Goal: Book appointment/travel/reservation

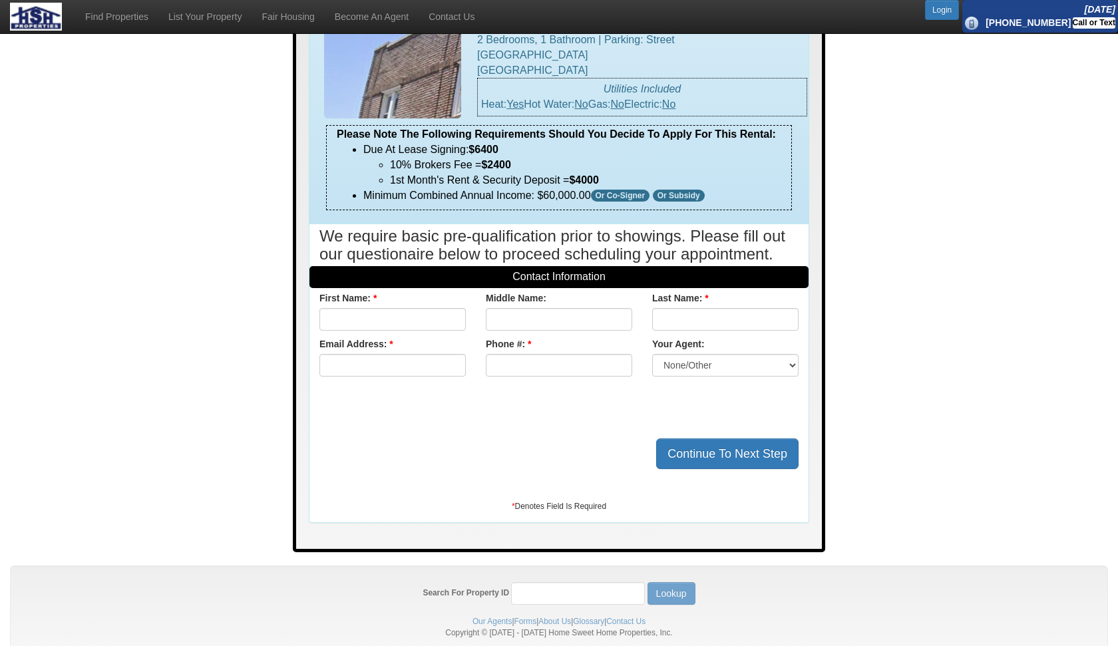
scroll to position [122, 0]
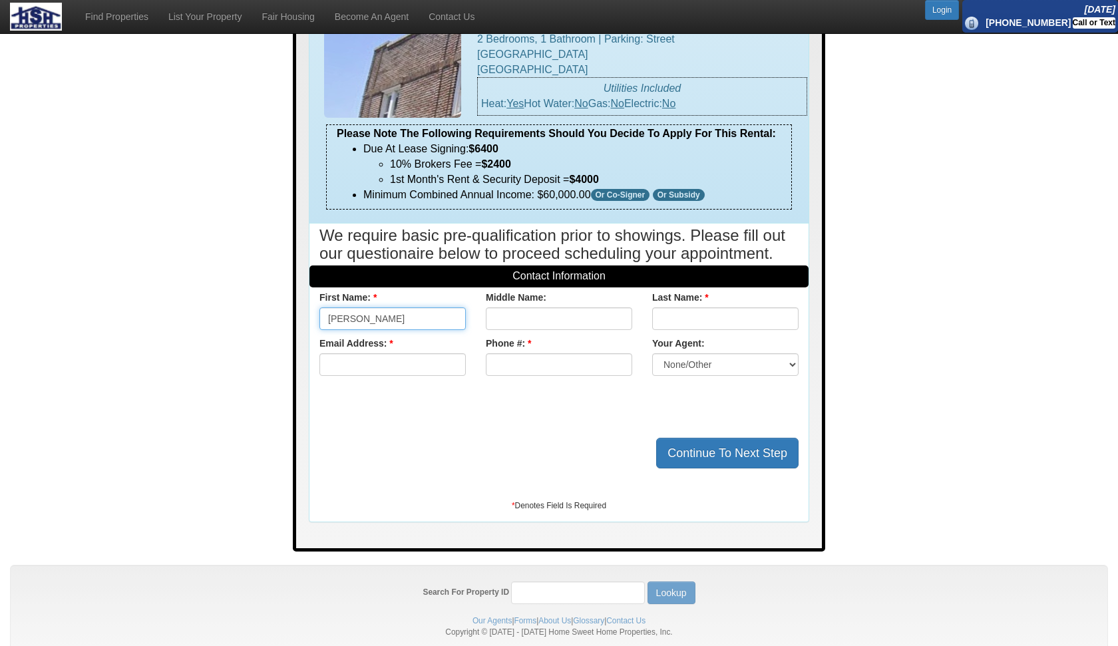
type input "[PERSON_NAME]"
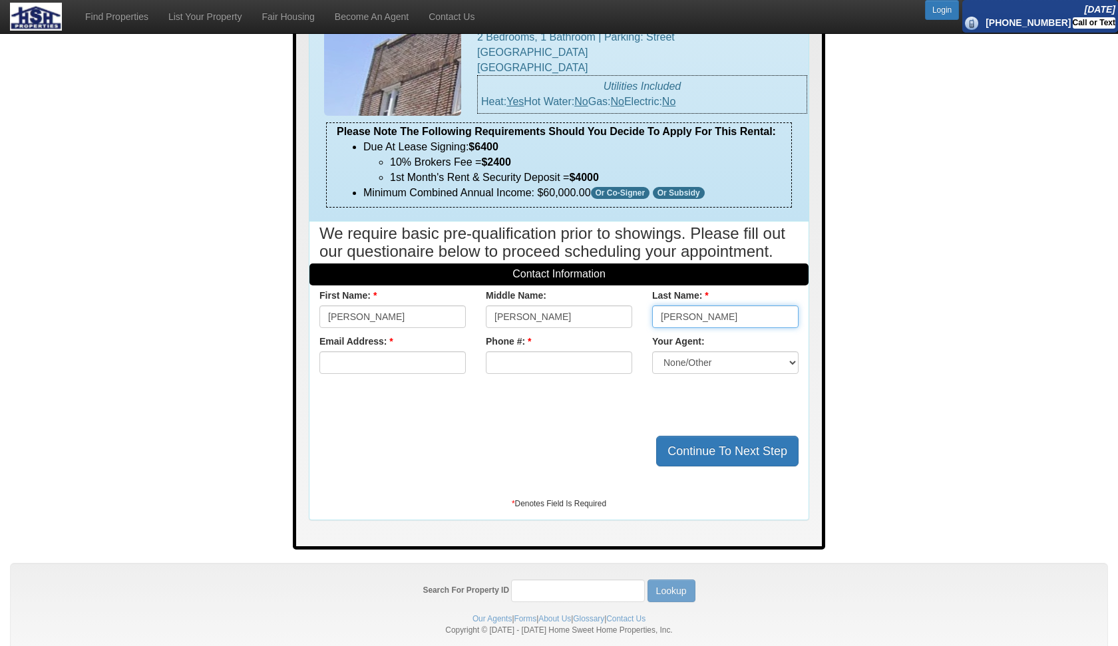
type input "[PERSON_NAME]"
type input "[EMAIL_ADDRESS][DOMAIN_NAME]"
type input "[PHONE_NUMBER]"
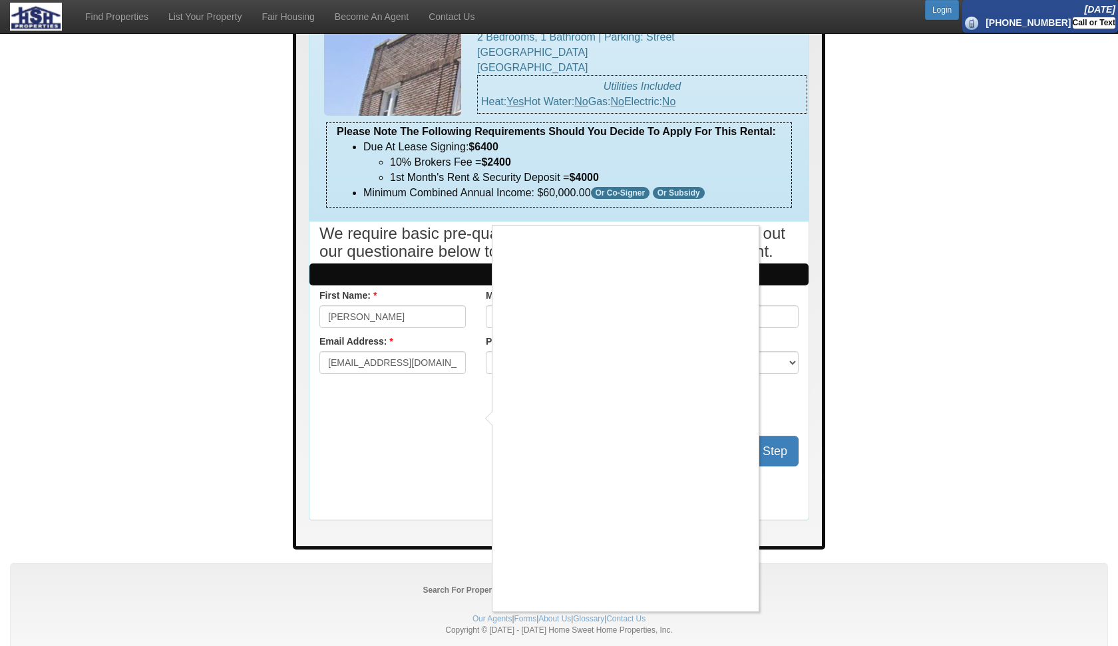
scroll to position [122, 0]
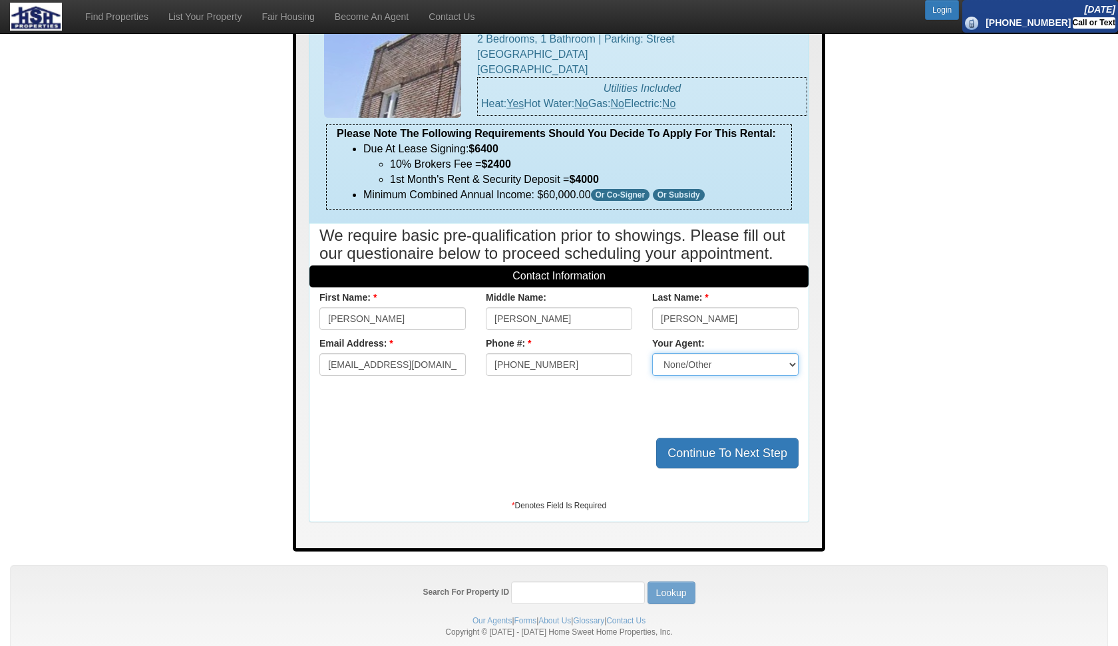
select select "148"
click at [713, 468] on button "Continue To Next Step" at bounding box center [727, 453] width 142 height 31
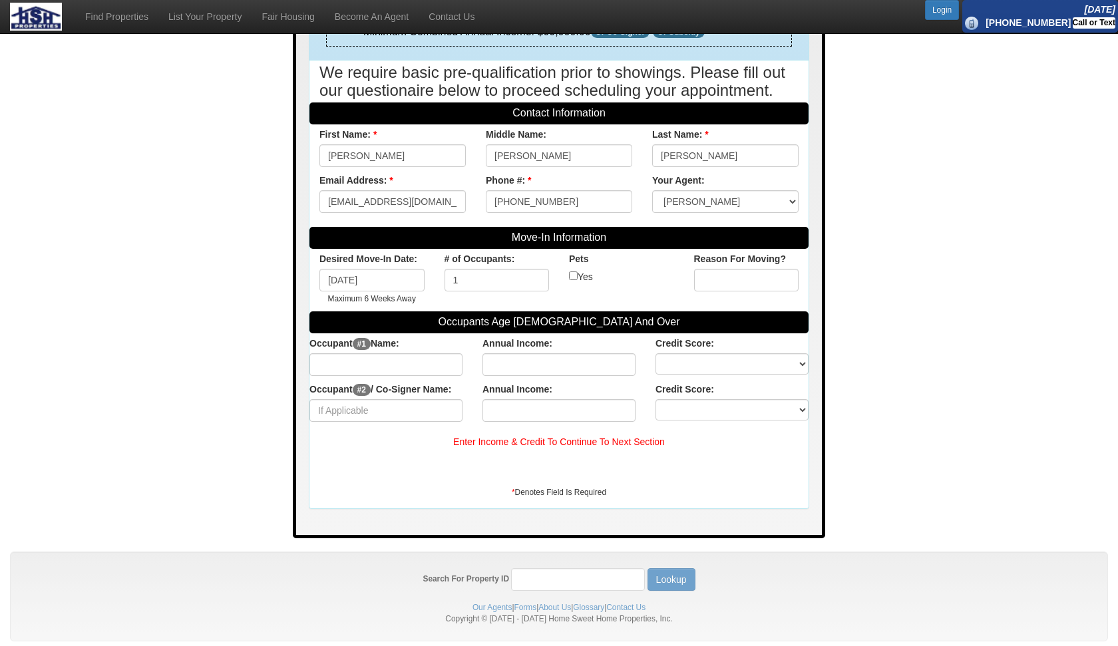
scroll to position [287, 0]
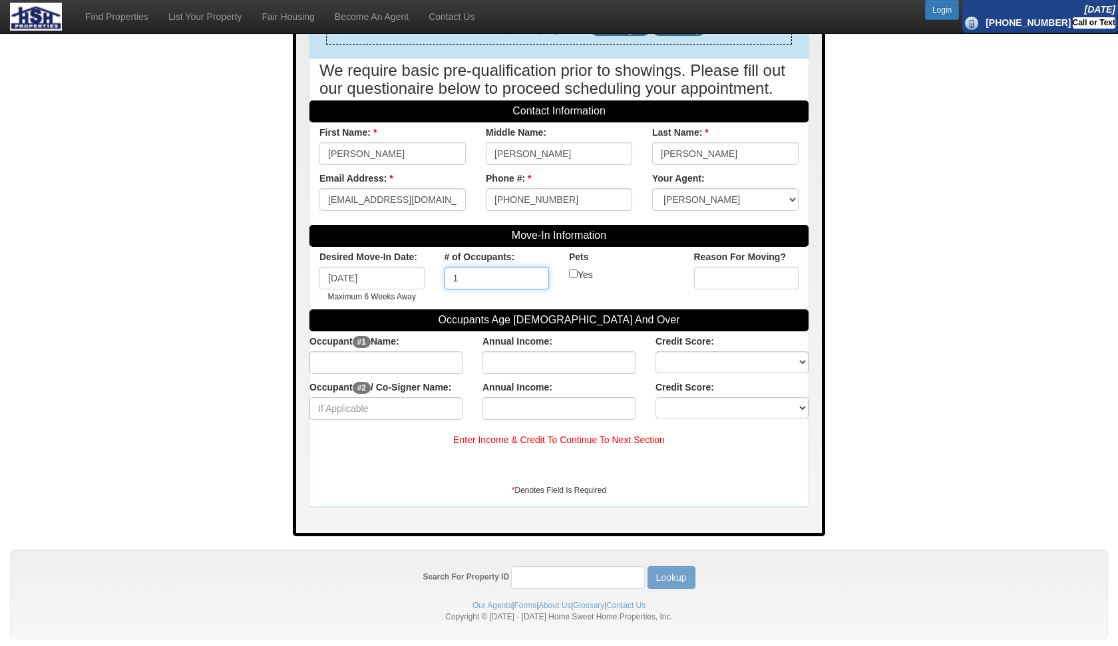
click at [481, 289] on input "1" at bounding box center [496, 278] width 105 height 23
type input "2"
click at [769, 286] on input "text" at bounding box center [746, 278] width 105 height 23
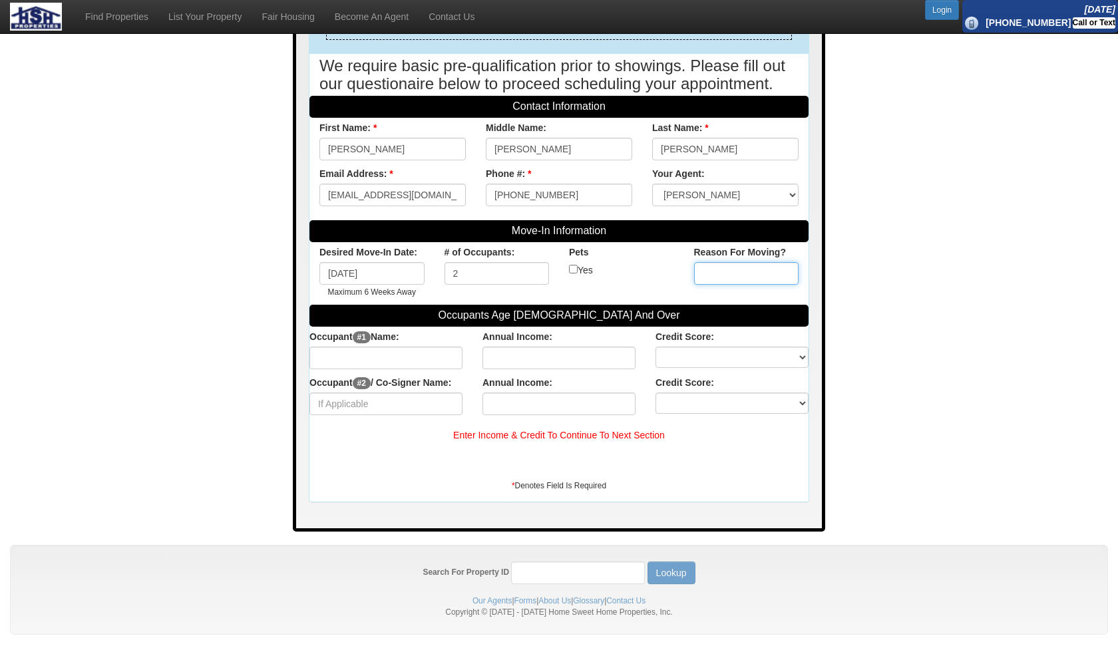
scroll to position [292, 0]
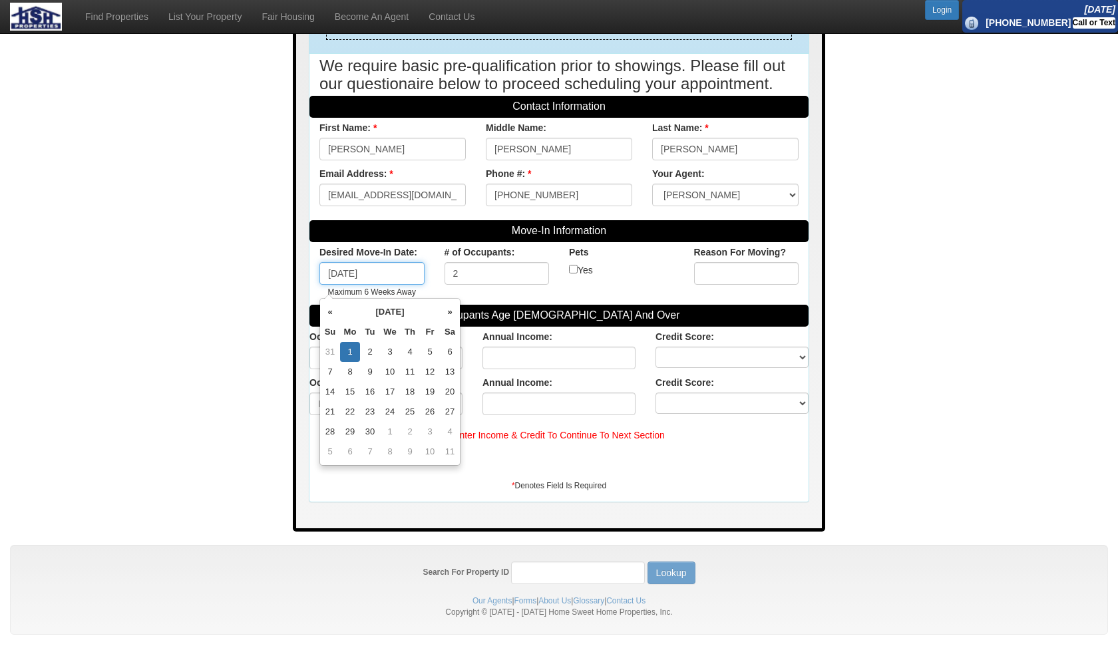
drag, startPoint x: 338, startPoint y: 287, endPoint x: 303, endPoint y: 287, distance: 34.6
click at [309, 287] on div "Move-In Information Desired Move-In Date: [DATE] Maximum 6 Weeks Away # of Occu…" at bounding box center [558, 334] width 499 height 235
type input "[DATE]"
click at [391, 349] on td "1" at bounding box center [390, 352] width 20 height 20
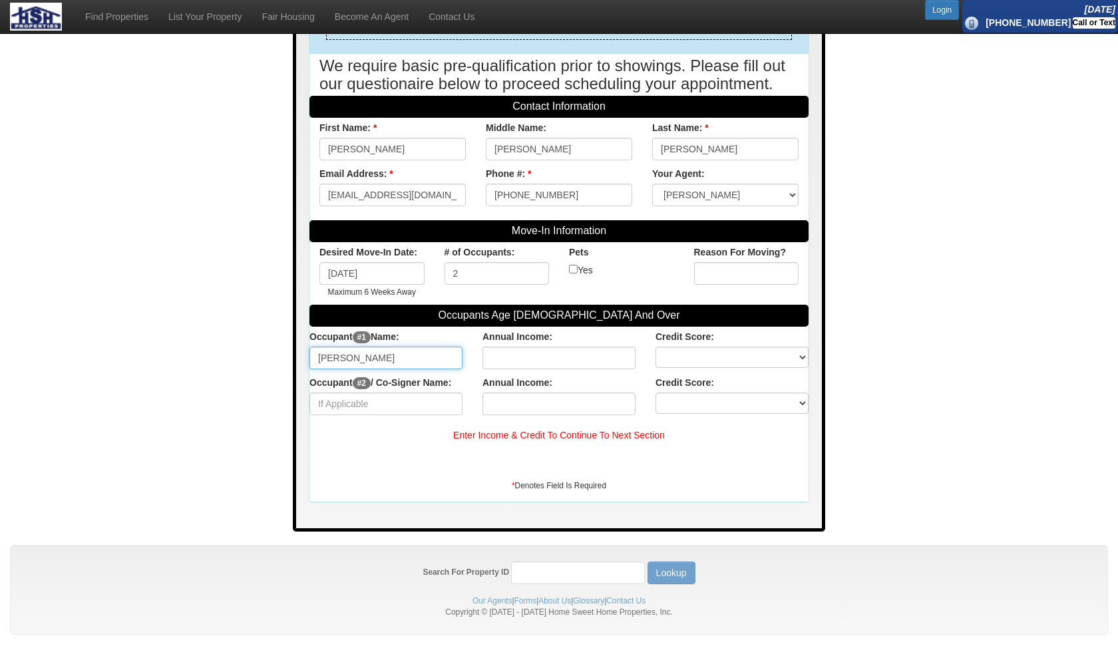
type input "[PERSON_NAME]"
type input "75000"
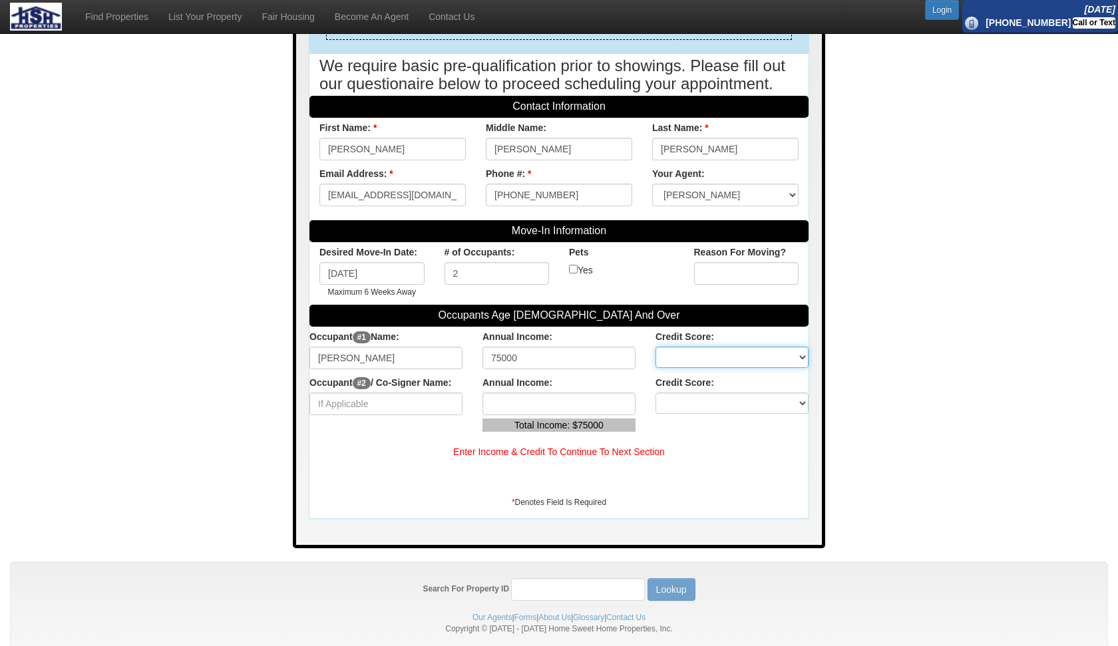
select select "Bad"
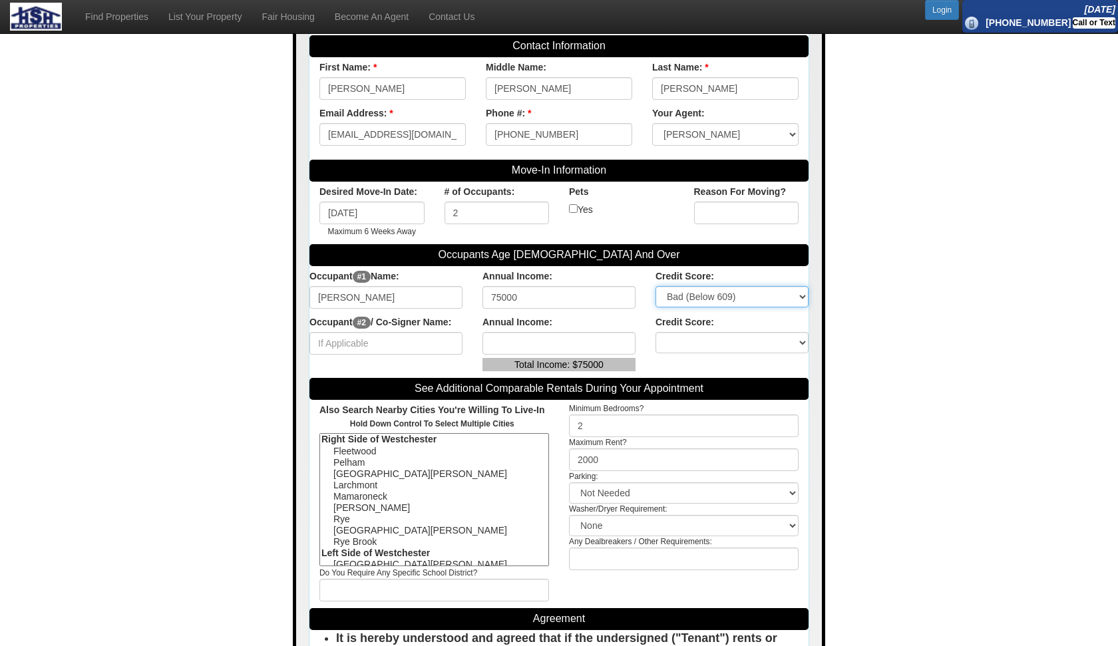
scroll to position [369, 0]
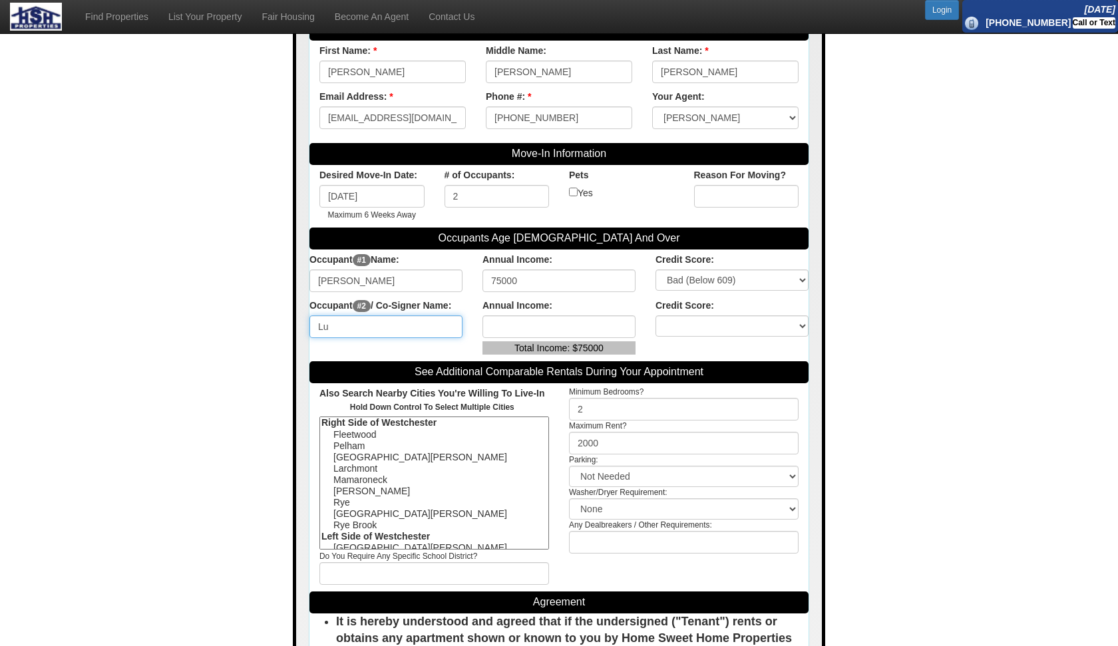
type input "L"
type input "[PERSON_NAME]"
click at [679, 373] on div "See Additional Comparable Rentals During Your Appointment" at bounding box center [558, 372] width 499 height 22
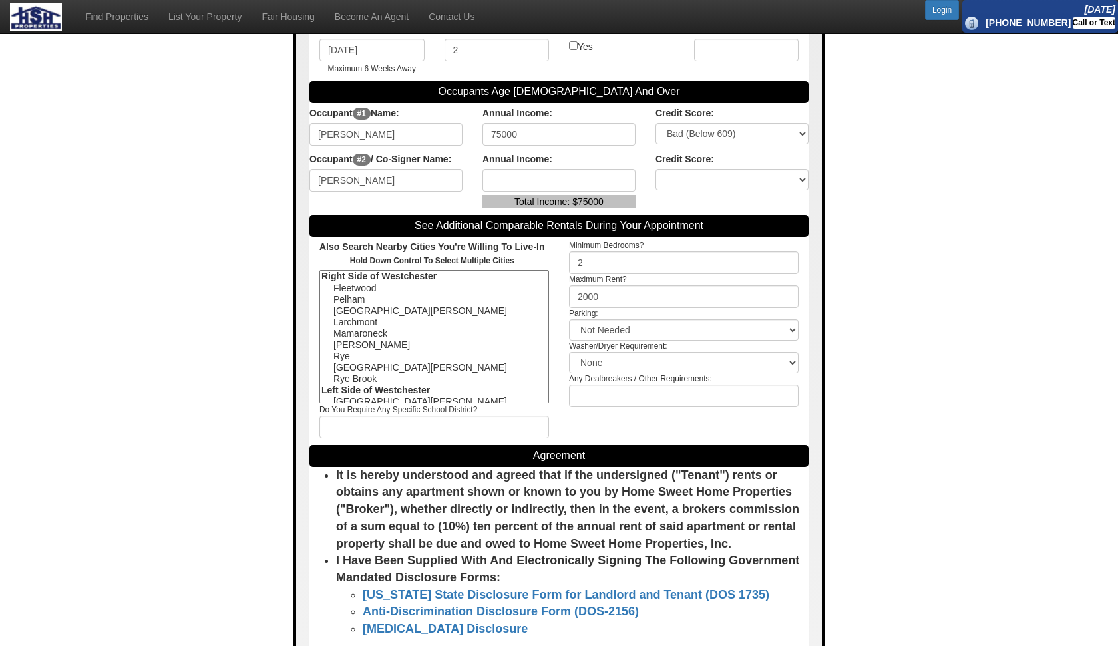
scroll to position [516, 0]
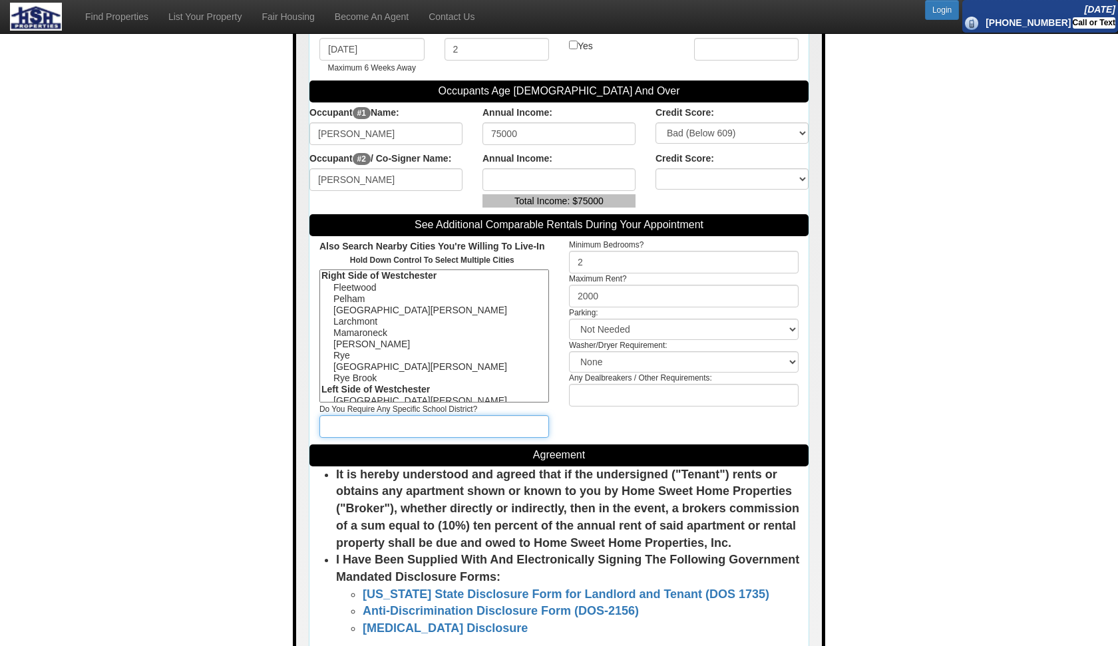
click at [439, 438] on input "text" at bounding box center [434, 426] width 230 height 23
click at [395, 437] on input "rye port chesteer white plains" at bounding box center [434, 426] width 230 height 23
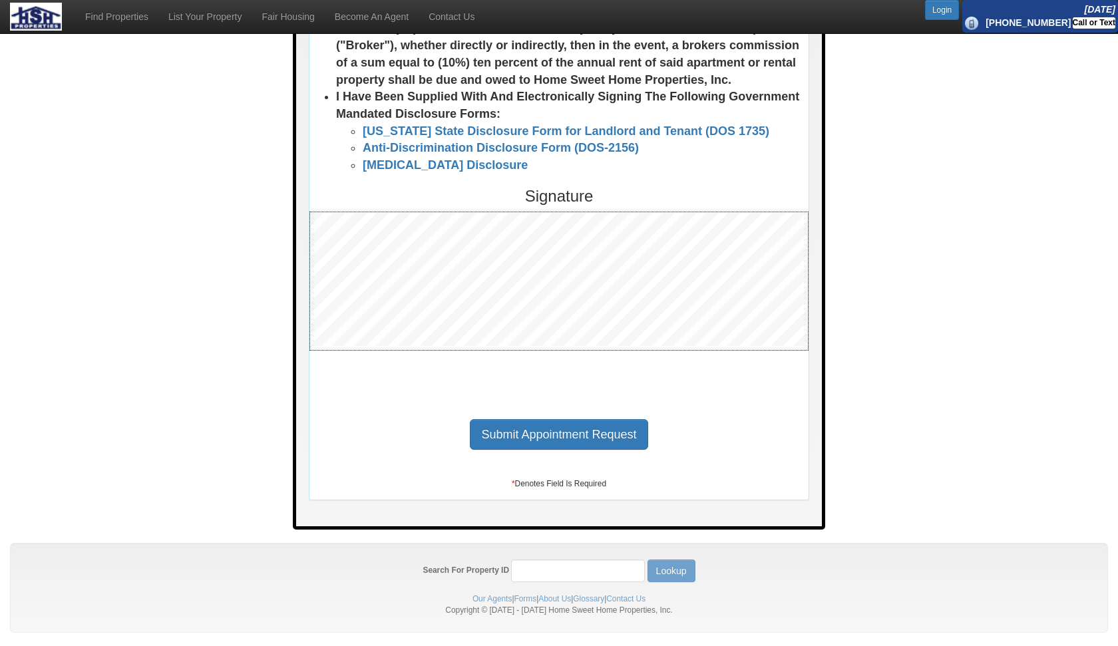
scroll to position [980, 0]
type input "rye [GEOGRAPHIC_DATA][PERSON_NAME]"
click at [570, 447] on button "Submit Appointment Request" at bounding box center [559, 434] width 178 height 31
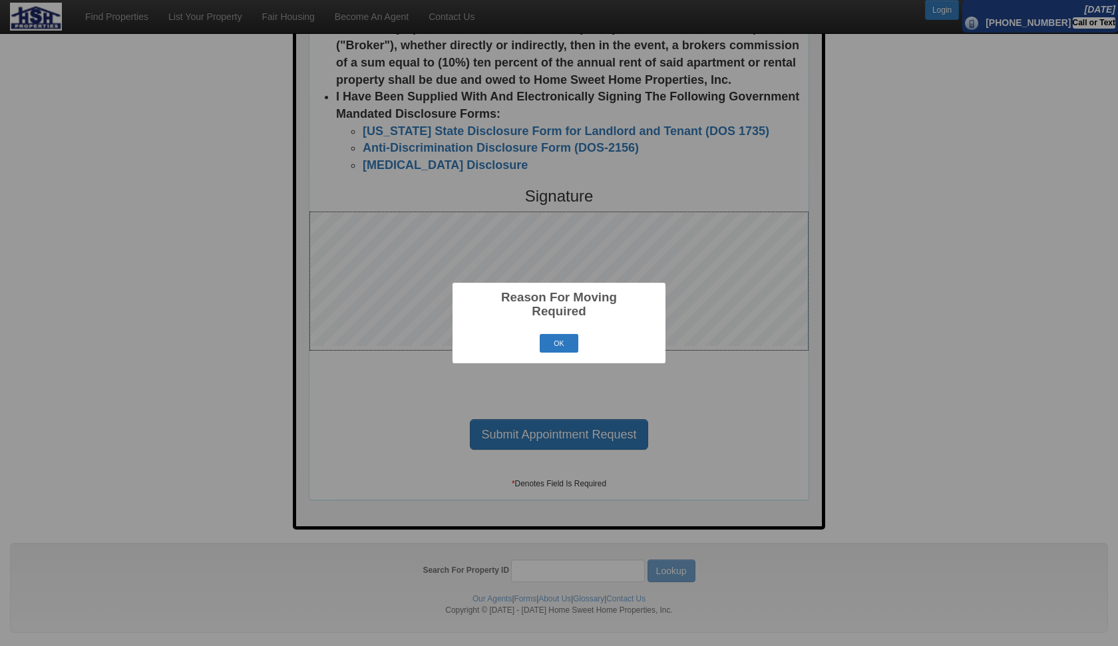
click at [554, 354] on div "OK Cancel" at bounding box center [559, 343] width 196 height 23
drag, startPoint x: 564, startPoint y: 345, endPoint x: 594, endPoint y: 357, distance: 32.5
click at [563, 345] on button "OK" at bounding box center [559, 343] width 39 height 19
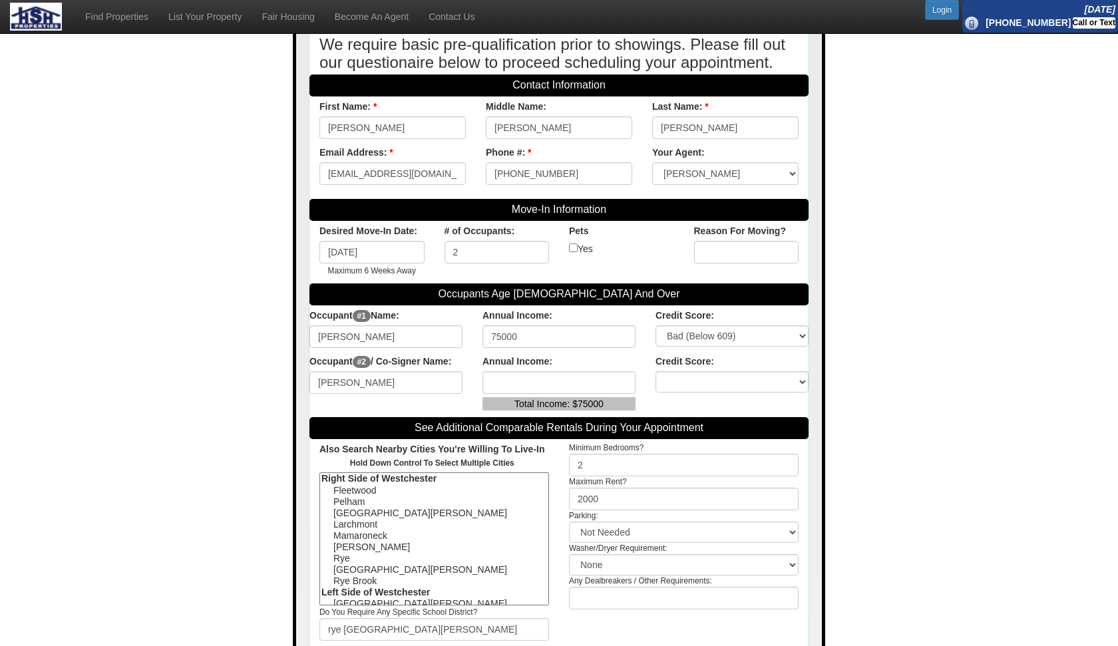
scroll to position [309, 0]
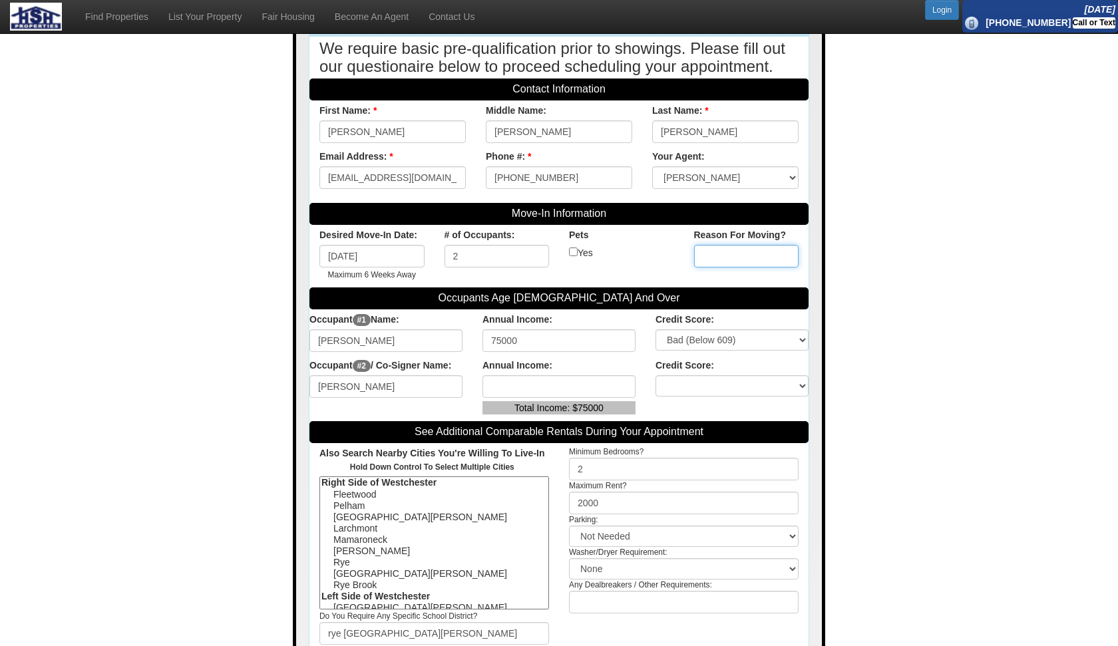
click at [733, 260] on input "text" at bounding box center [746, 256] width 105 height 23
type input "I"
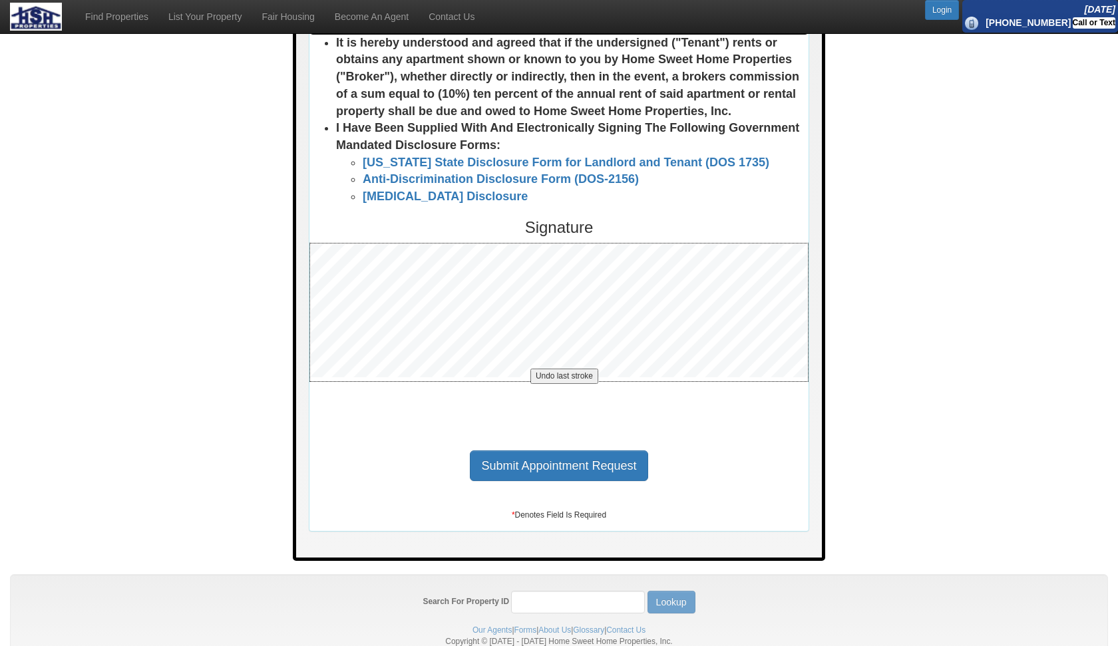
scroll to position [963, 1]
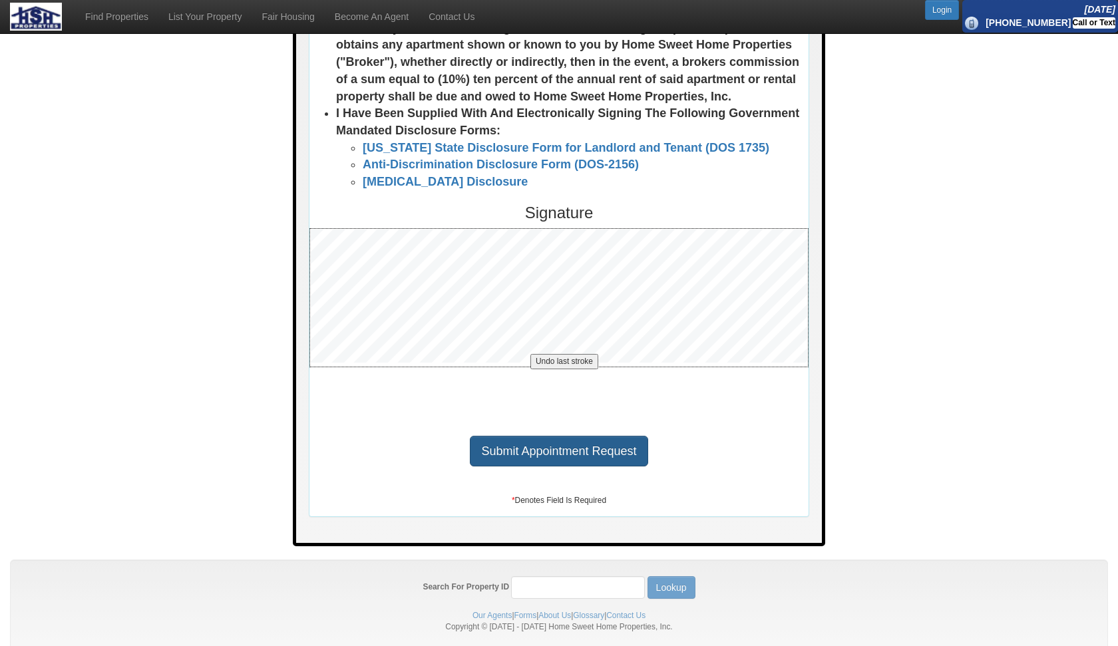
type input "I was living with my sisterin a house and I cannot afford a whole house, lookin…"
click at [589, 445] on button "Submit Appointment Request" at bounding box center [559, 451] width 178 height 31
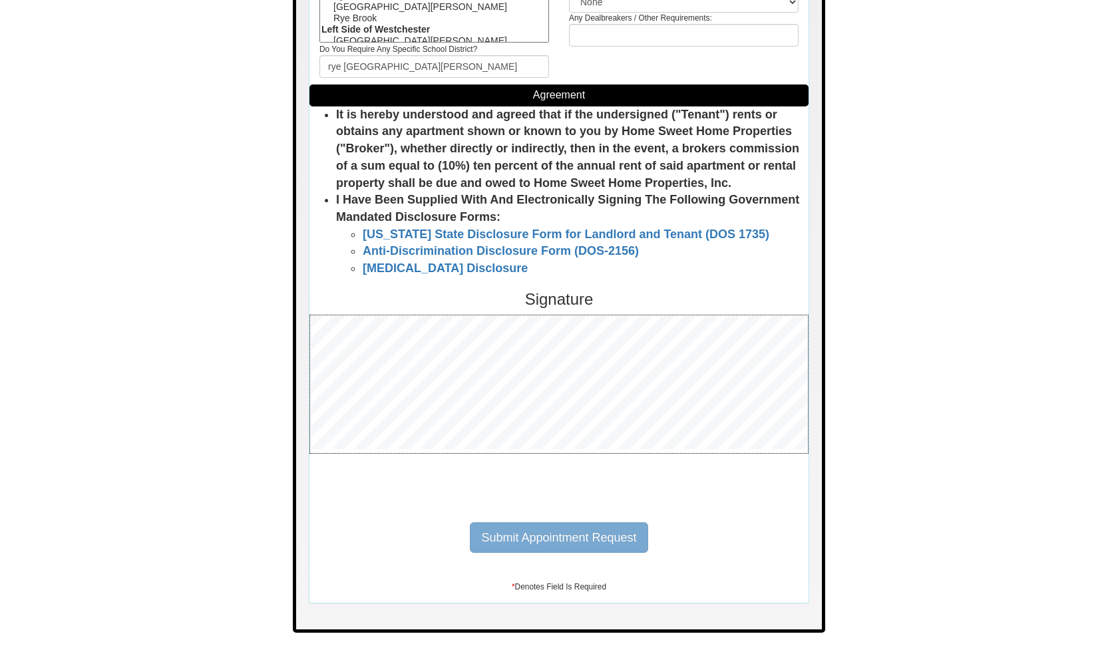
scroll to position [827, 0]
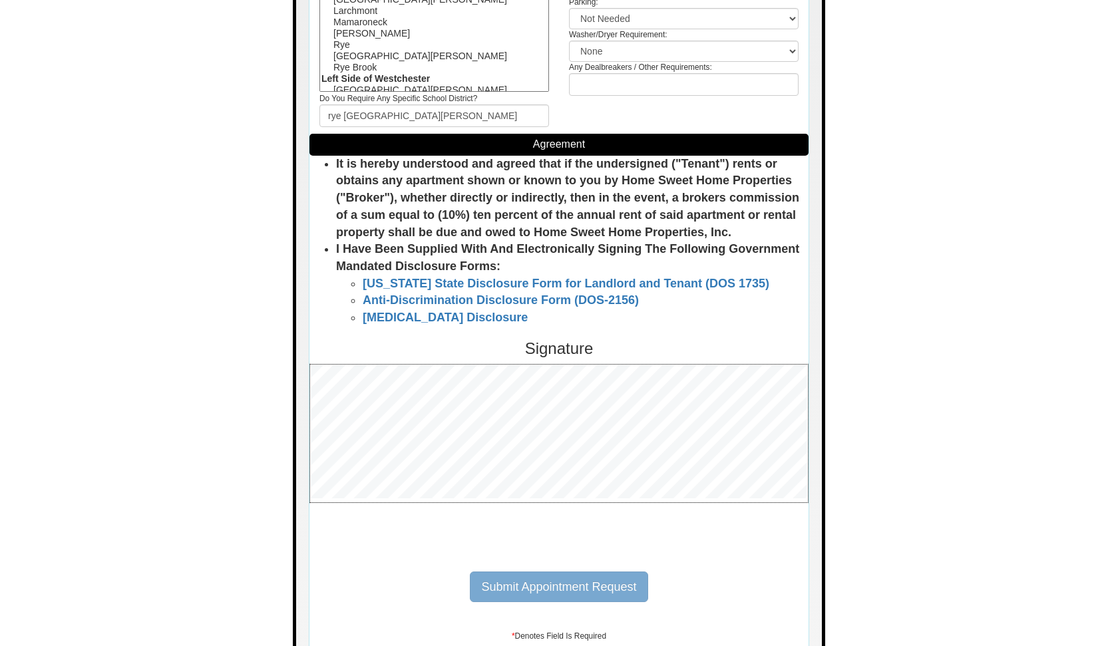
select select "148"
select select "Bad"
select select
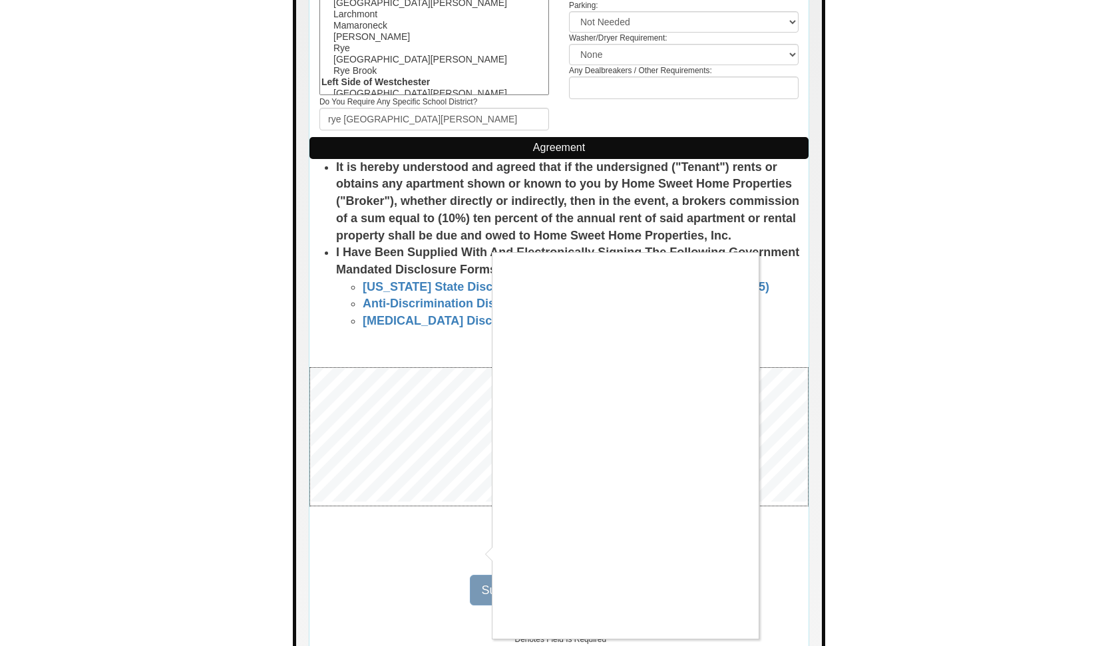
scroll to position [822, 0]
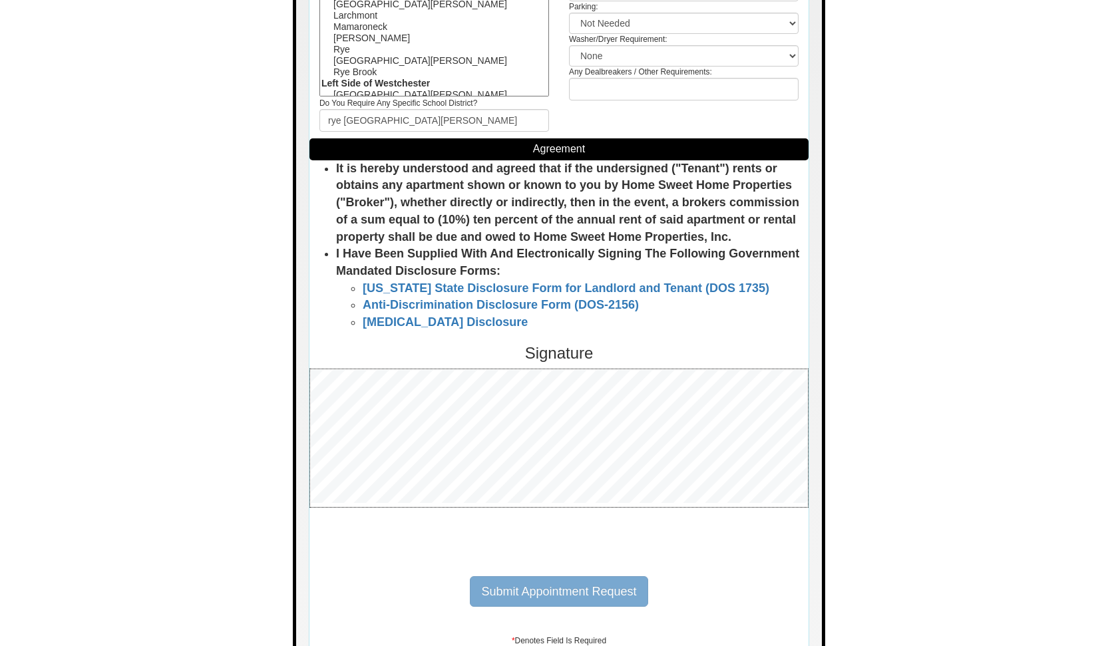
click at [560, 598] on span "Submit Appointment Request" at bounding box center [558, 591] width 155 height 13
click at [558, 598] on span "Submit Appointment Request" at bounding box center [558, 591] width 155 height 13
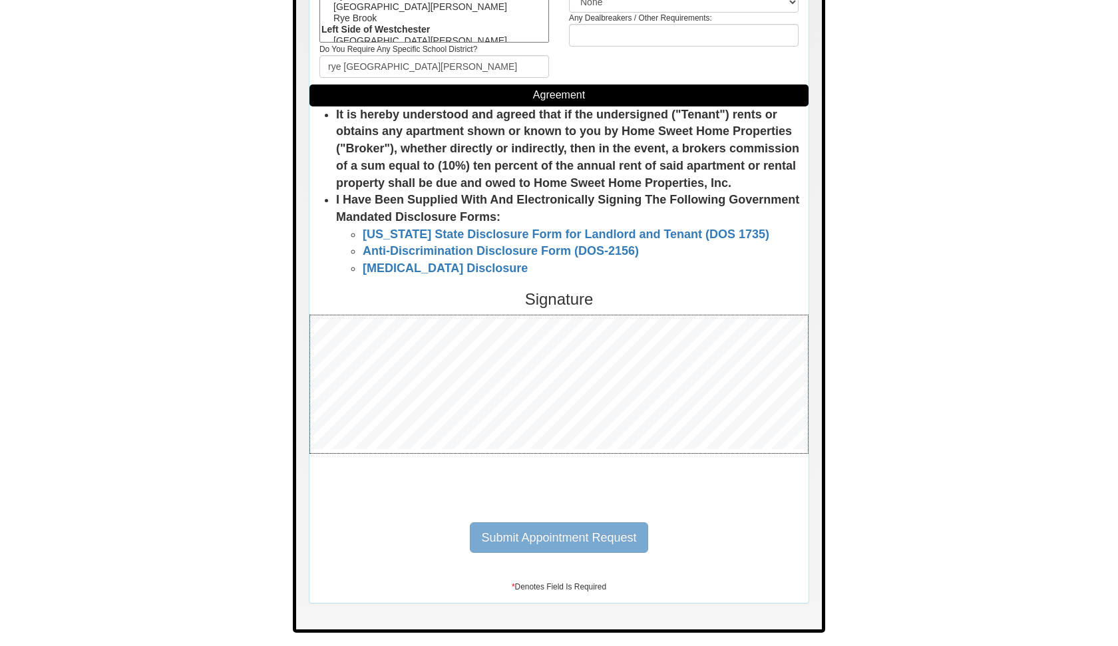
scroll to position [879, 0]
click at [559, 538] on span "Submit Appointment Request" at bounding box center [558, 537] width 155 height 13
click at [577, 539] on span "Submit Appointment Request" at bounding box center [558, 537] width 155 height 13
click at [582, 534] on span "Submit Appointment Request" at bounding box center [558, 537] width 155 height 13
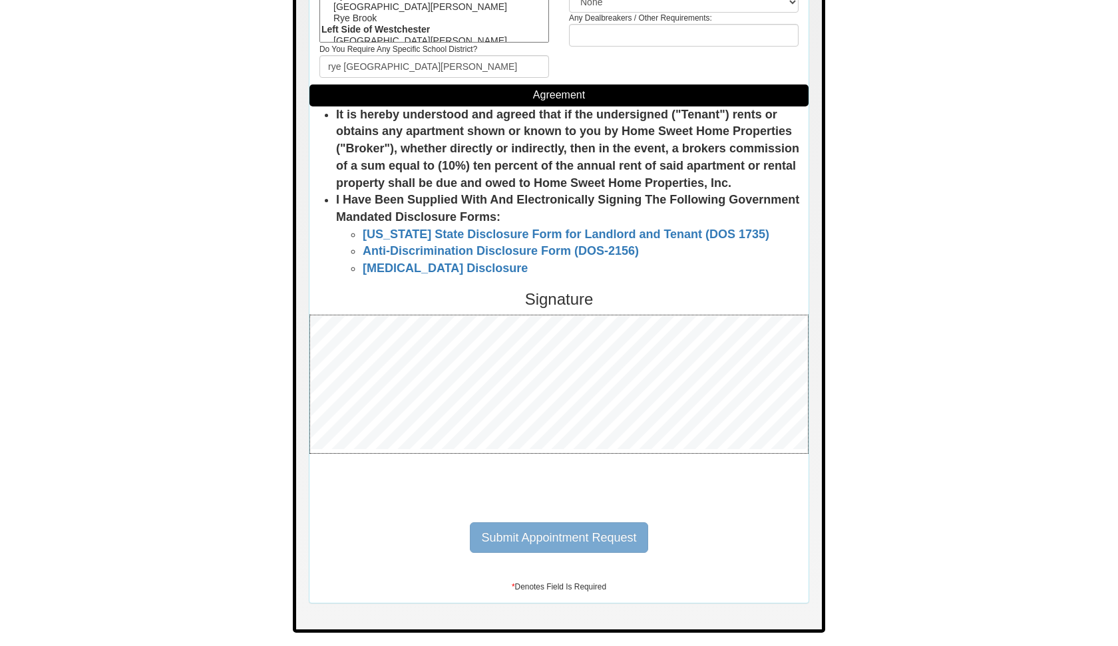
click at [566, 537] on span "Submit Appointment Request" at bounding box center [558, 537] width 155 height 13
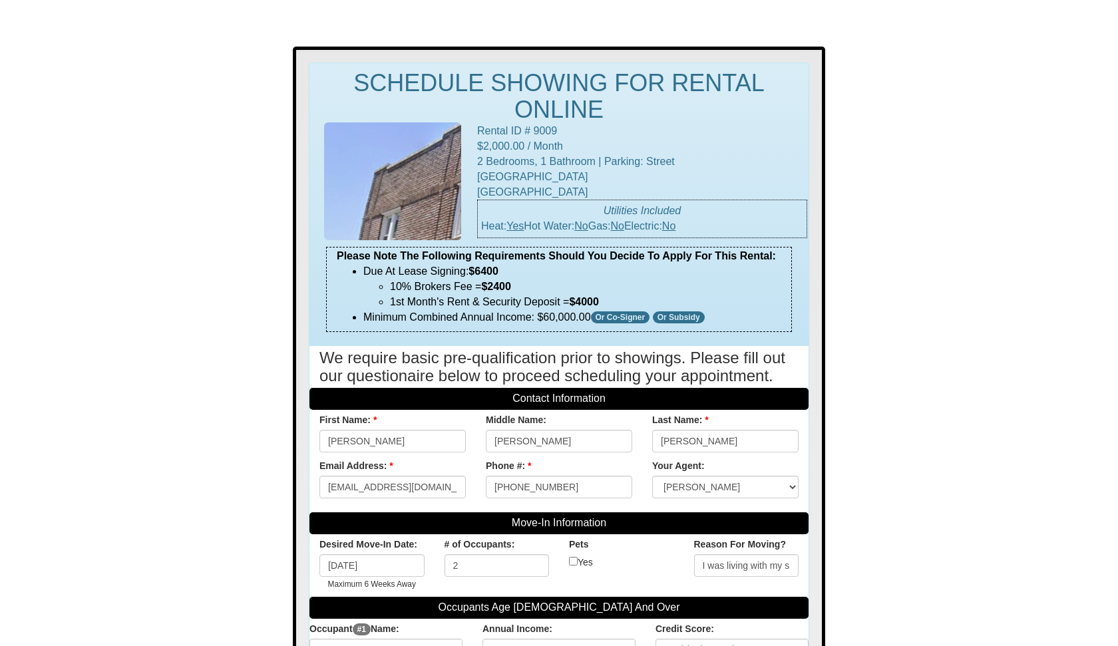
scroll to position [0, 0]
